Goal: Navigation & Orientation: Find specific page/section

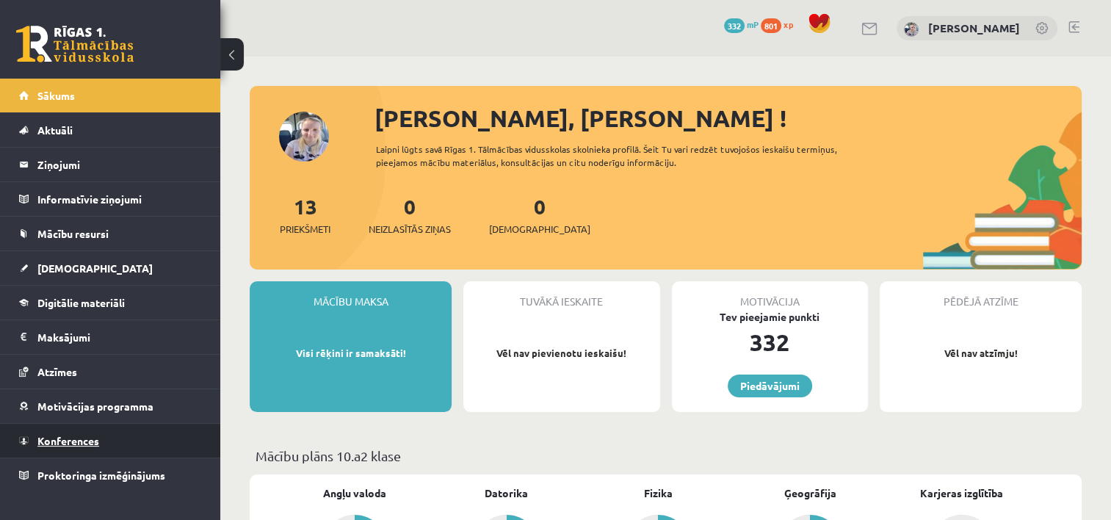
click at [85, 438] on span "Konferences" at bounding box center [68, 440] width 62 height 13
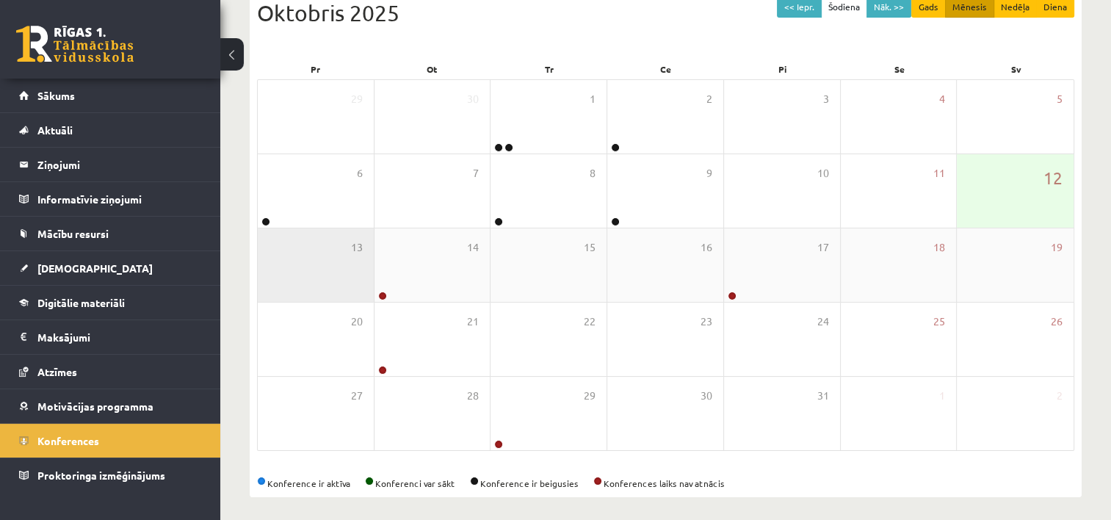
scroll to position [176, 0]
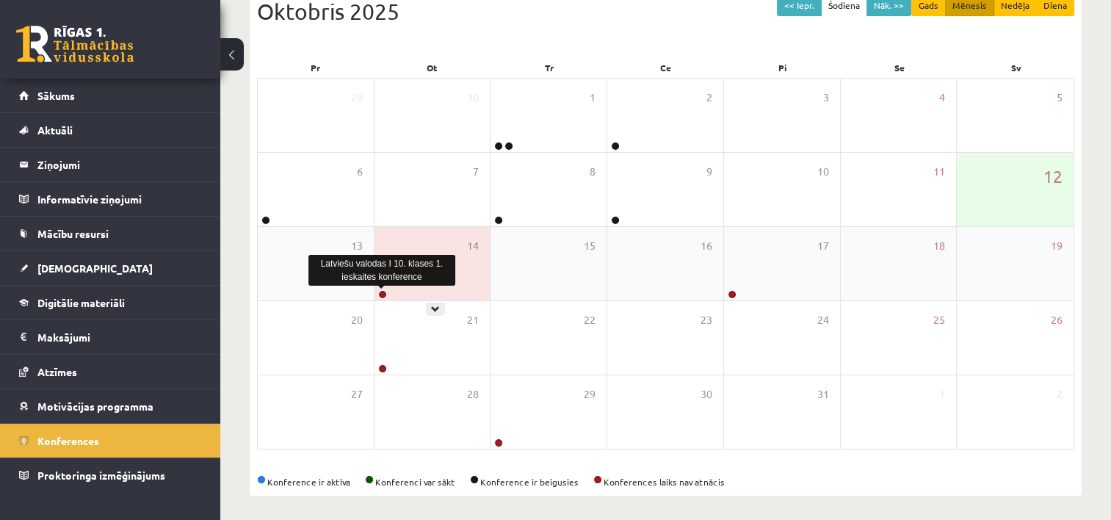
click at [381, 295] on link at bounding box center [382, 294] width 9 height 9
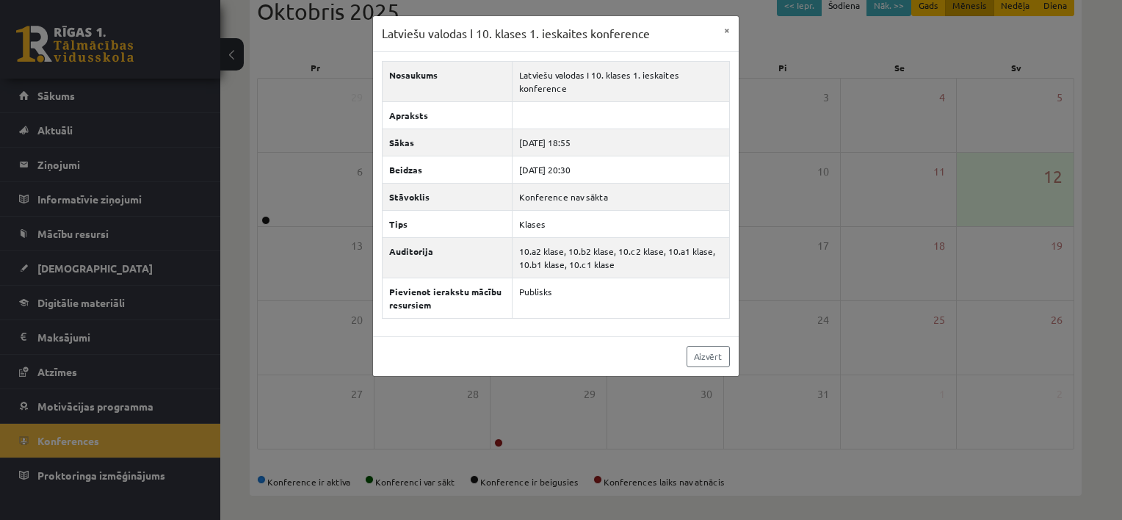
click at [778, 285] on div "Latviešu valodas I 10. klases 1. ieskaites konference × Nosaukums Latviešu valo…" at bounding box center [561, 260] width 1122 height 520
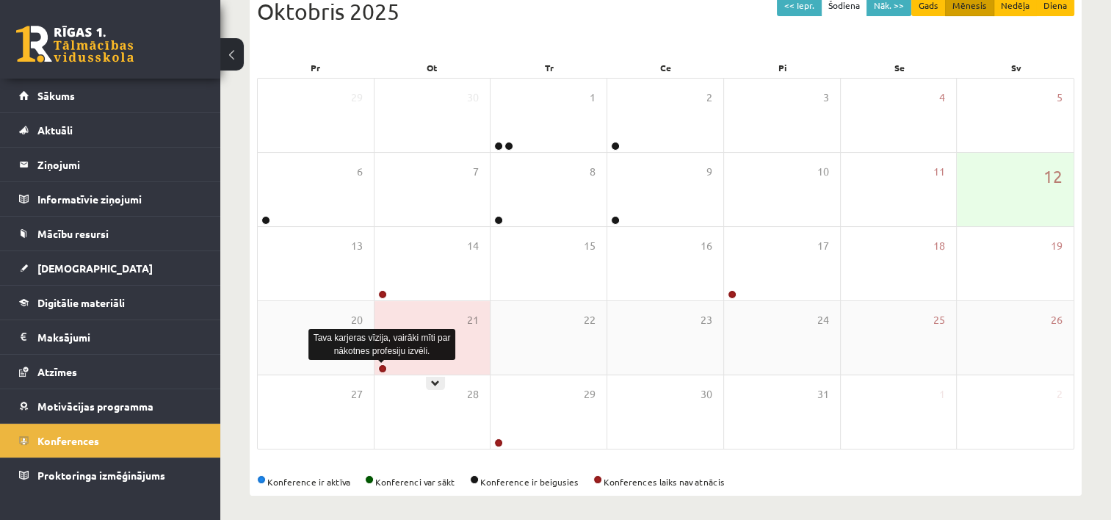
click at [379, 369] on link at bounding box center [382, 368] width 9 height 9
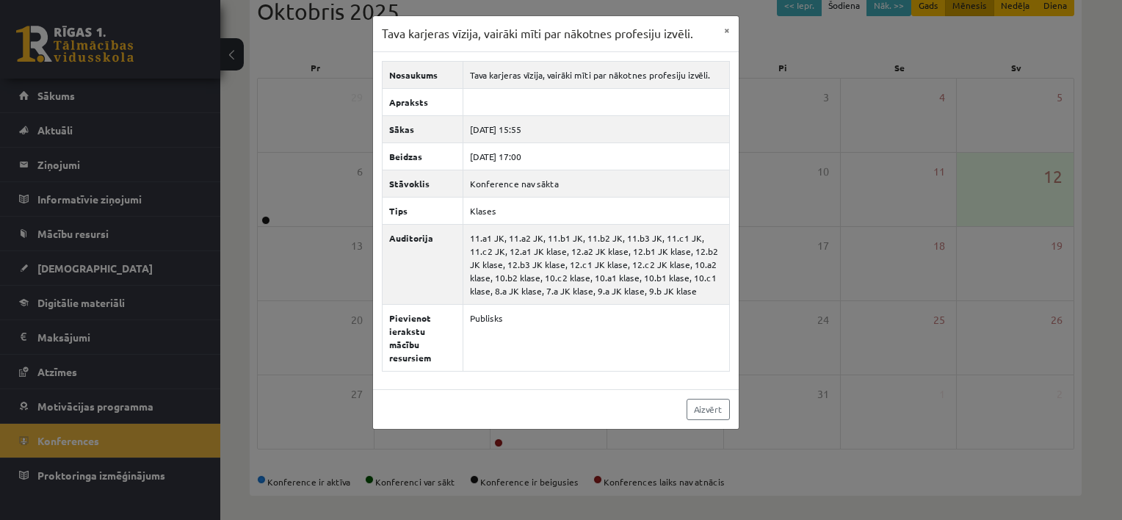
click at [301, 242] on div "Tava karjeras vīzija, vairāki mīti par nākotnes profesiju izvēli. × Nosaukums T…" at bounding box center [561, 260] width 1122 height 520
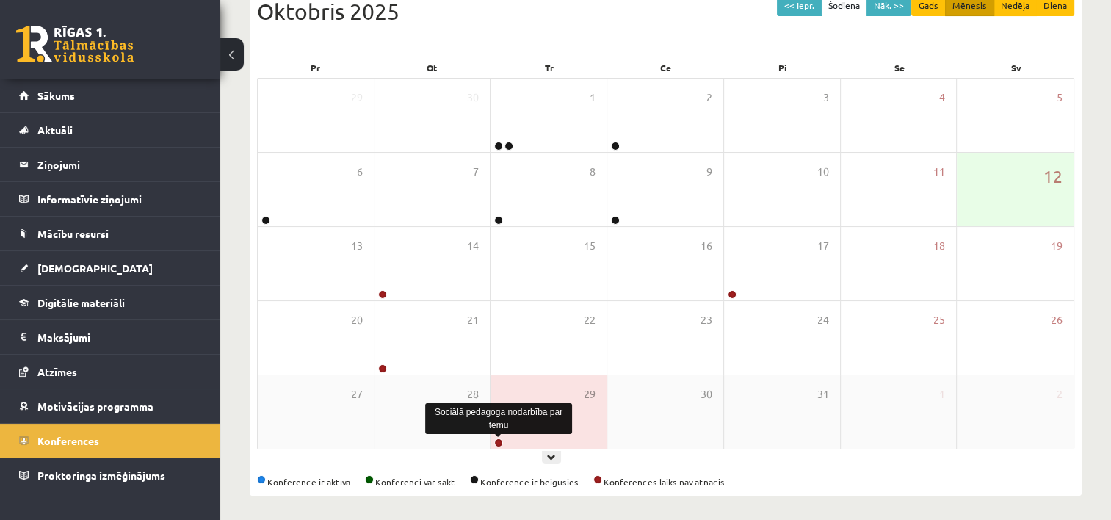
click at [497, 442] on link at bounding box center [498, 442] width 9 height 9
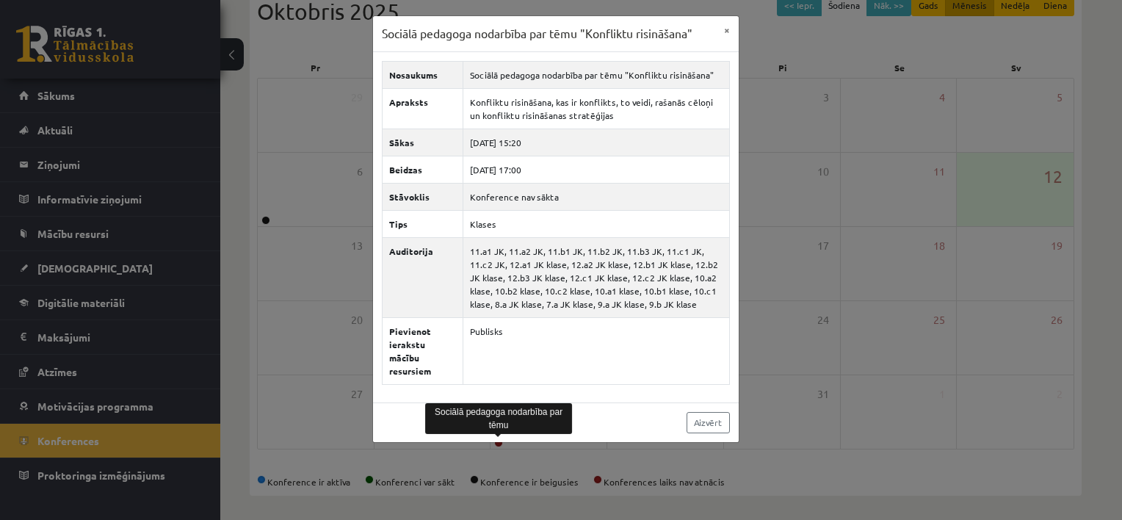
click at [778, 346] on div "Sociālā pedagoga nodarbība par tēmu "Konfliktu risināšana" × Nosaukums Sociālā …" at bounding box center [561, 260] width 1122 height 520
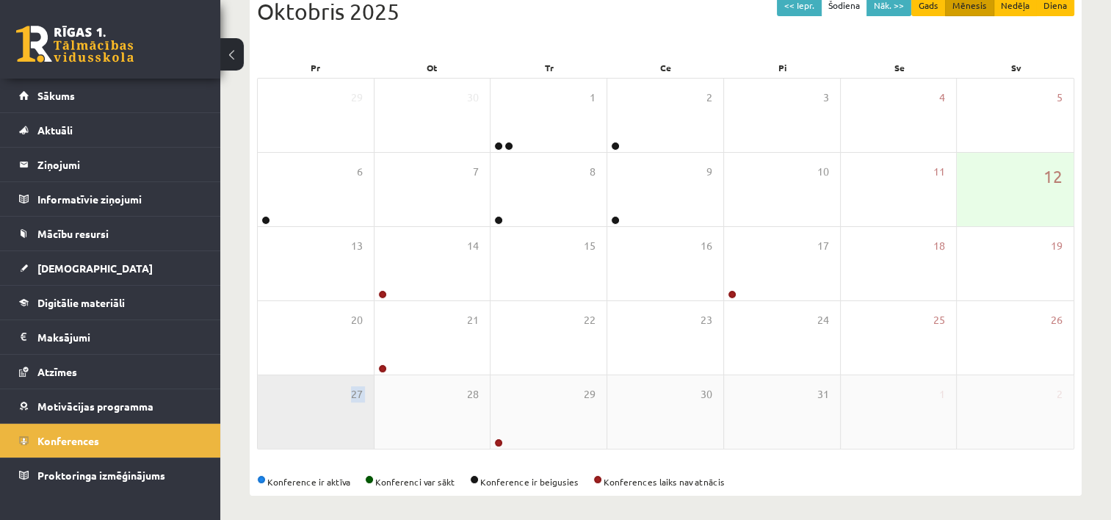
drag, startPoint x: 443, startPoint y: 380, endPoint x: 296, endPoint y: 442, distance: 160.2
click at [296, 442] on div "27 28 29 30 31 1 2" at bounding box center [666, 411] width 816 height 73
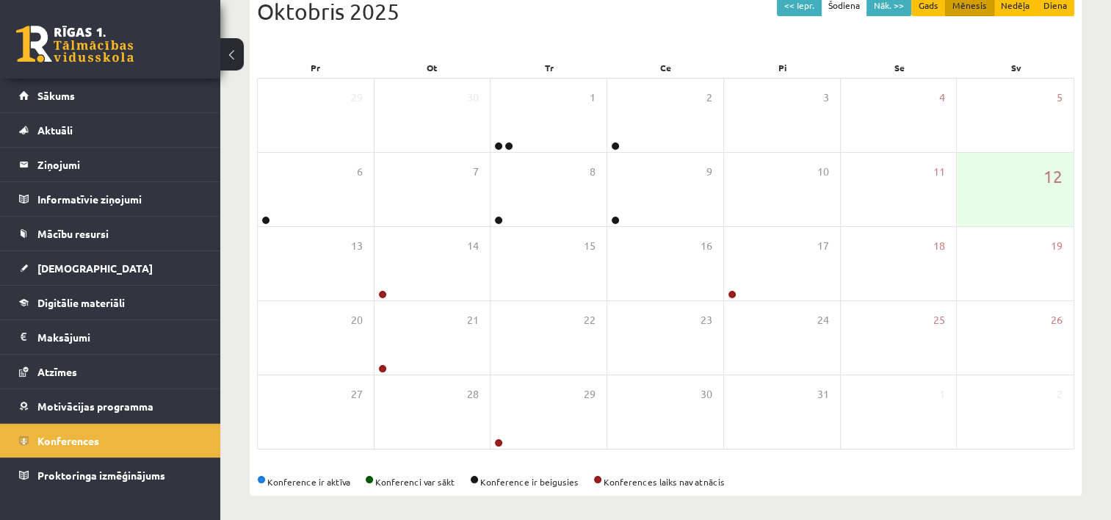
drag, startPoint x: 296, startPoint y: 442, endPoint x: 229, endPoint y: 464, distance: 70.3
click at [229, 464] on div "Konferences << Iepr. Šodiena Nāk. >> Gads Mēnesis Nedēļa Diena Oktobris 2025 Pr…" at bounding box center [665, 202] width 890 height 645
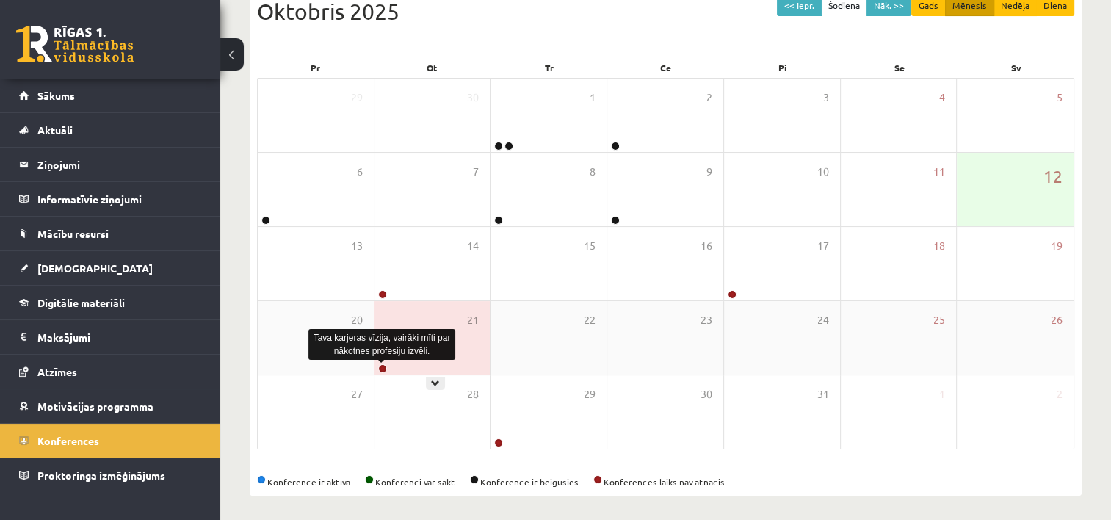
click at [382, 369] on link at bounding box center [382, 368] width 9 height 9
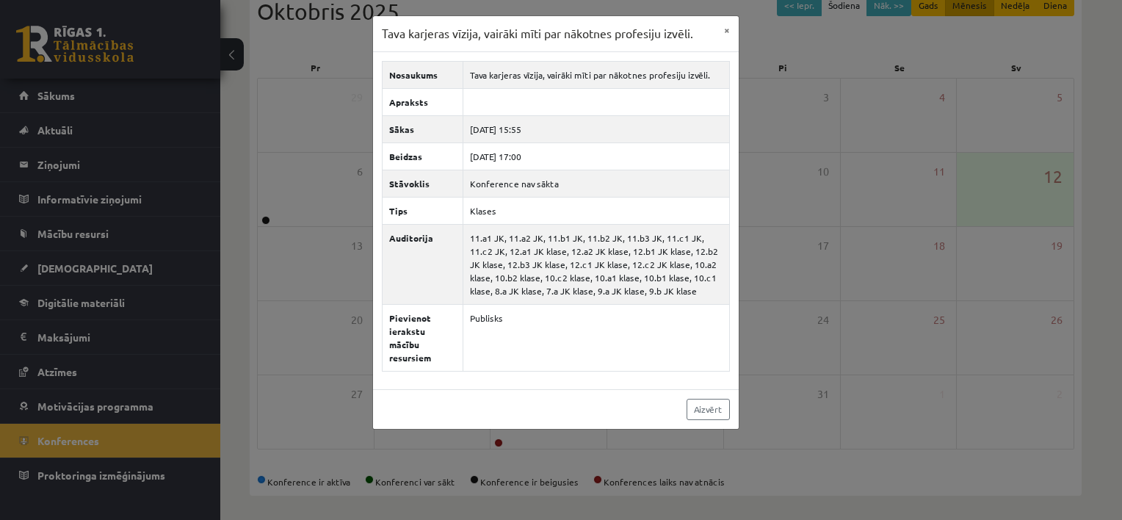
click at [235, 343] on div "Tava karjeras vīzija, vairāki mīti par nākotnes profesiju izvēli. × Nosaukums T…" at bounding box center [561, 260] width 1122 height 520
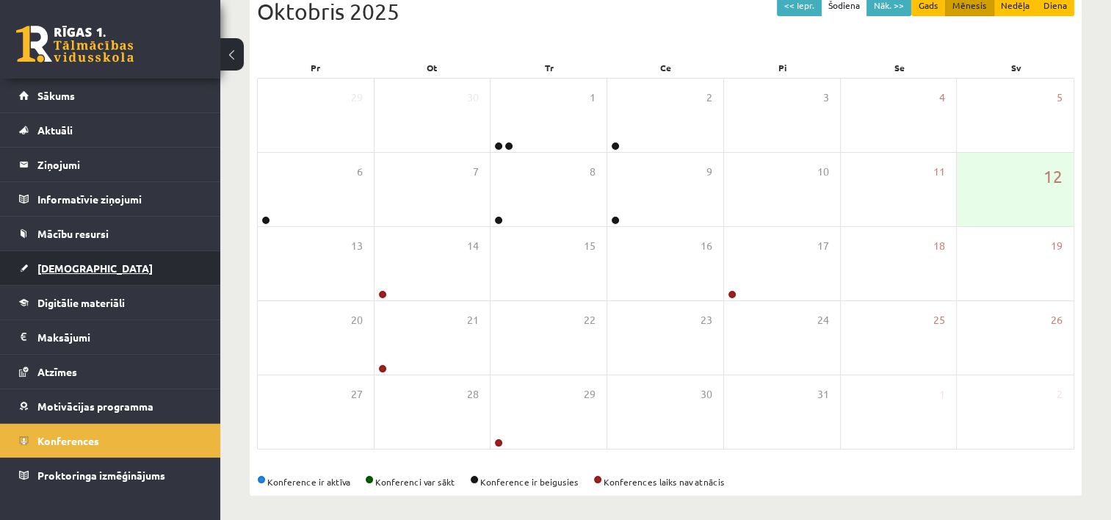
click at [101, 266] on link "[DEMOGRAPHIC_DATA]" at bounding box center [110, 268] width 183 height 34
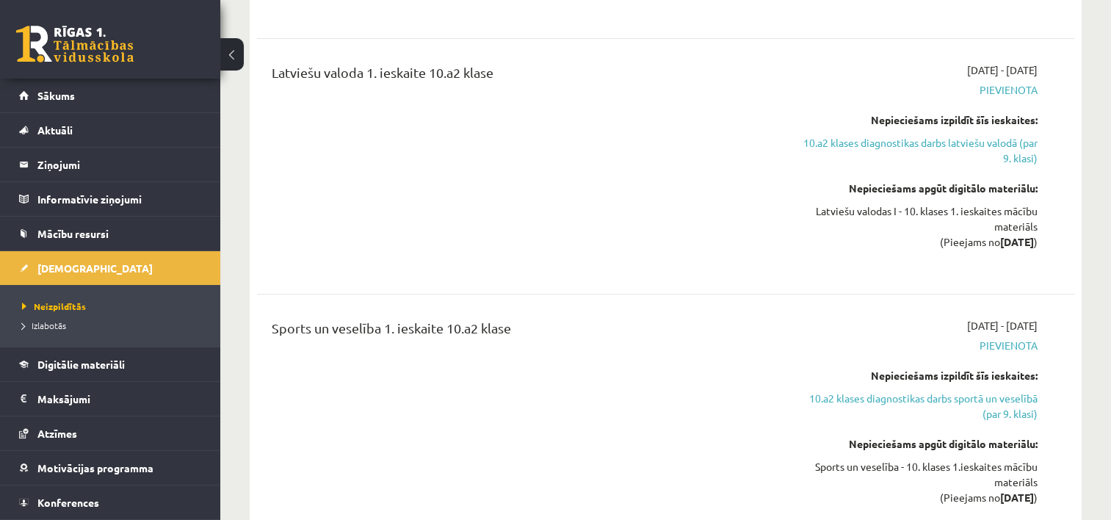
scroll to position [617, 0]
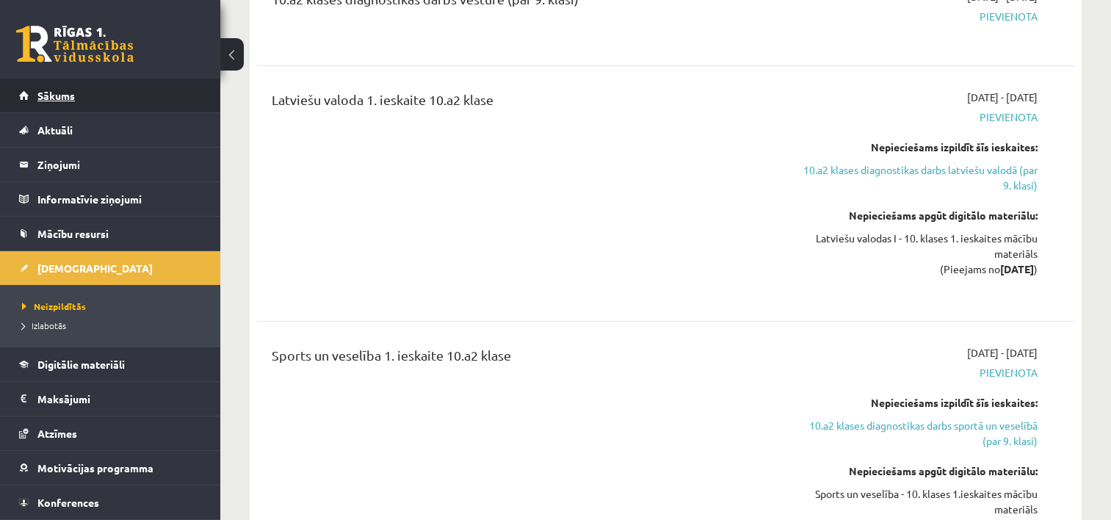
click at [73, 106] on link "Sākums" at bounding box center [110, 96] width 183 height 34
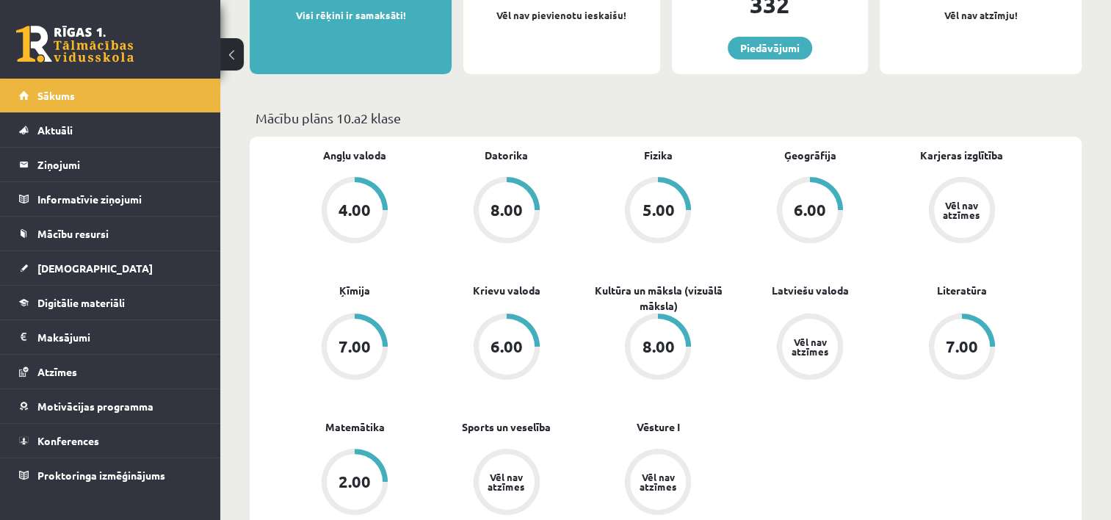
scroll to position [411, 0]
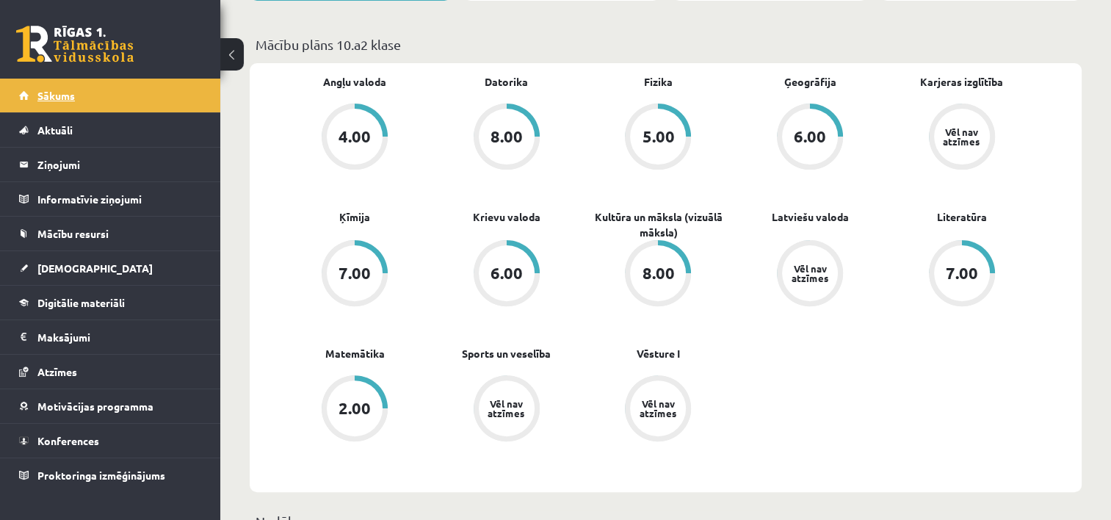
click at [26, 96] on link "Sākums" at bounding box center [110, 96] width 183 height 34
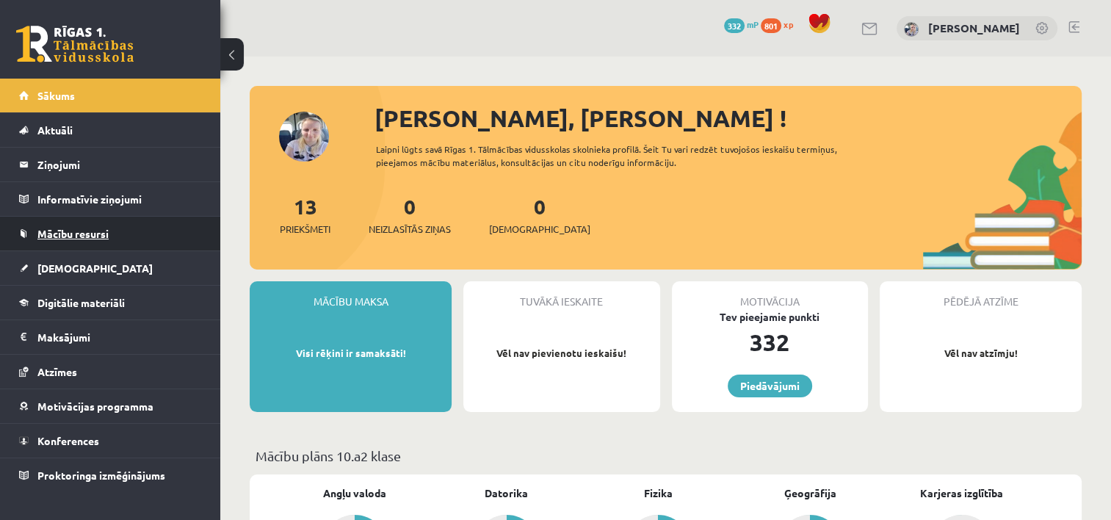
click at [134, 231] on link "Mācību resursi" at bounding box center [110, 234] width 183 height 34
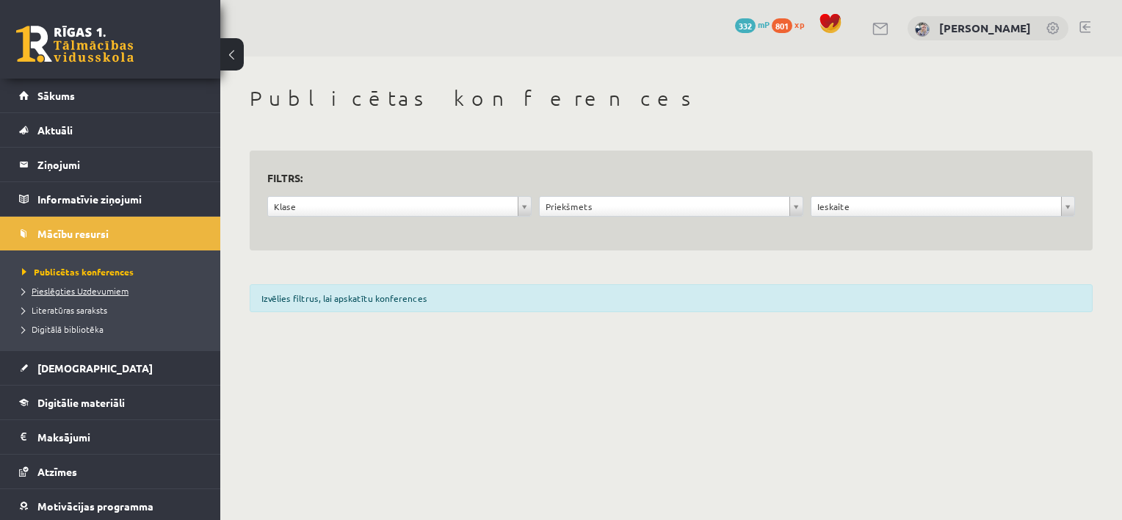
click at [103, 292] on span "Pieslēgties Uzdevumiem" at bounding box center [75, 291] width 106 height 12
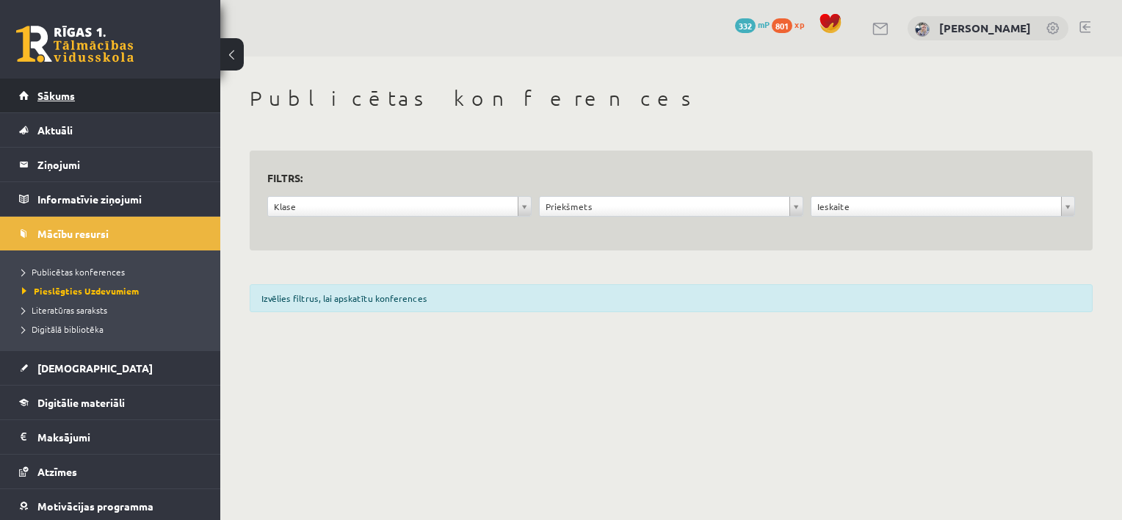
click at [81, 93] on link "Sākums" at bounding box center [110, 96] width 183 height 34
